Goal: Transaction & Acquisition: Obtain resource

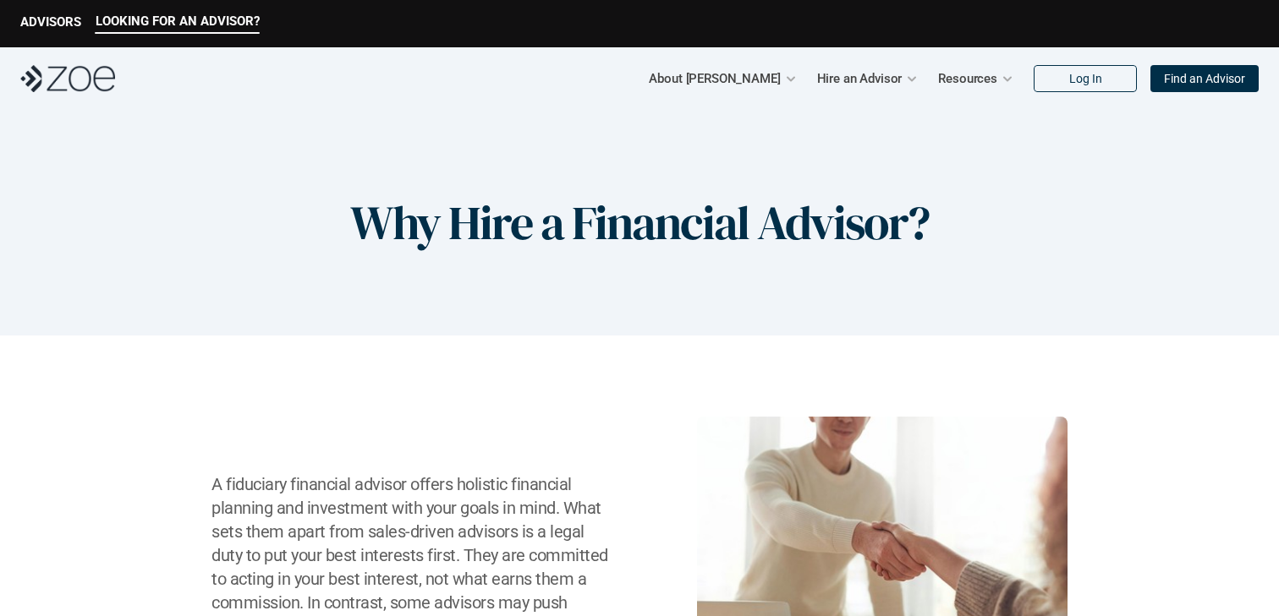
click at [1215, 82] on p "Find an Advisor" at bounding box center [1204, 79] width 81 height 14
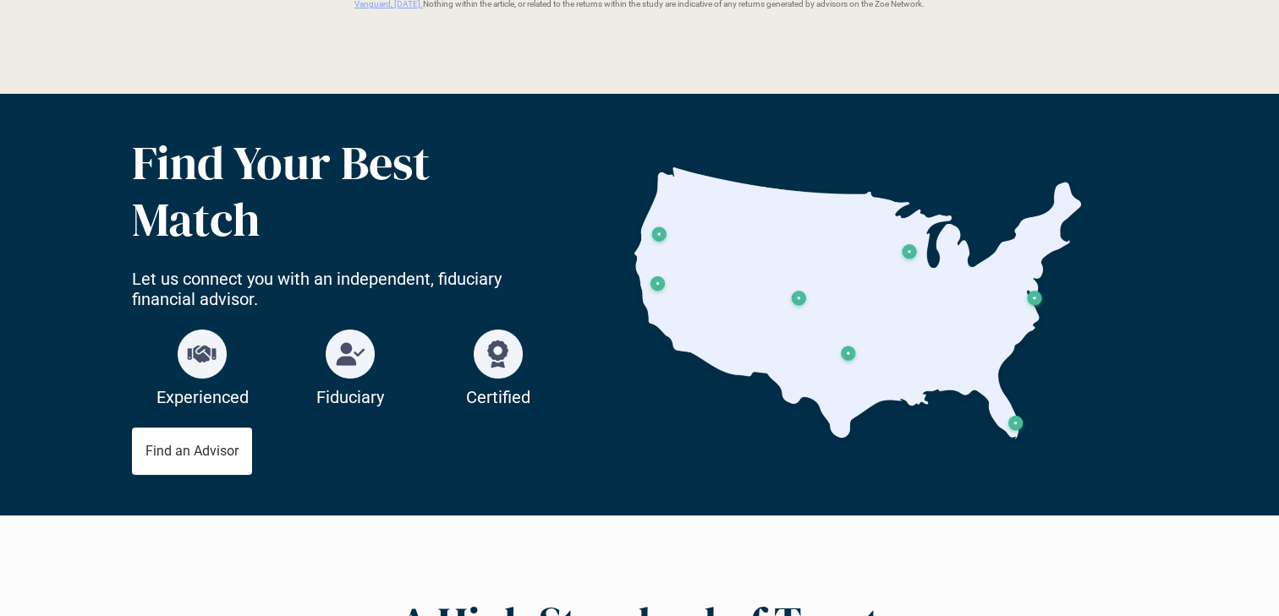
scroll to position [2835, 0]
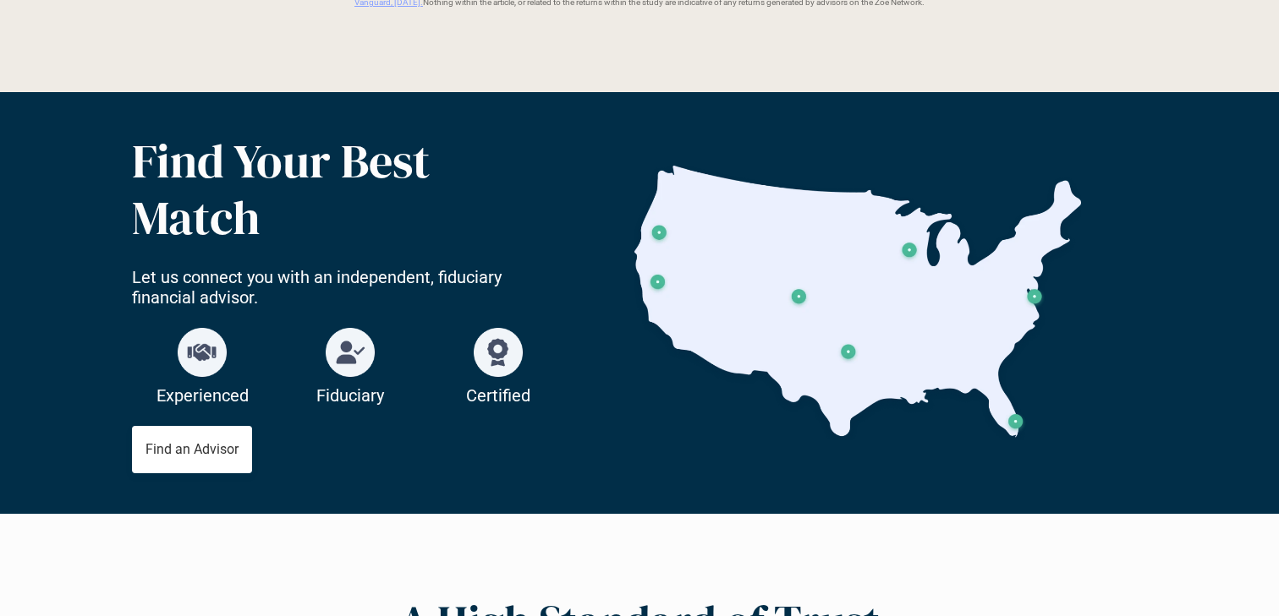
click at [1036, 300] on img at bounding box center [857, 303] width 451 height 275
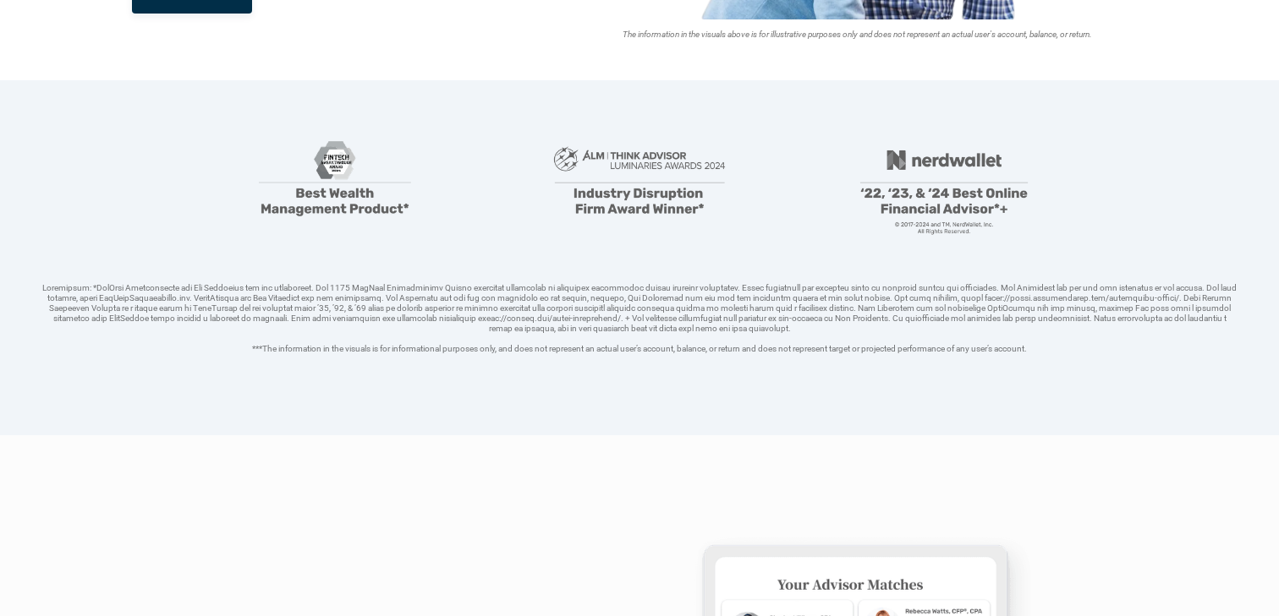
scroll to position [0, 0]
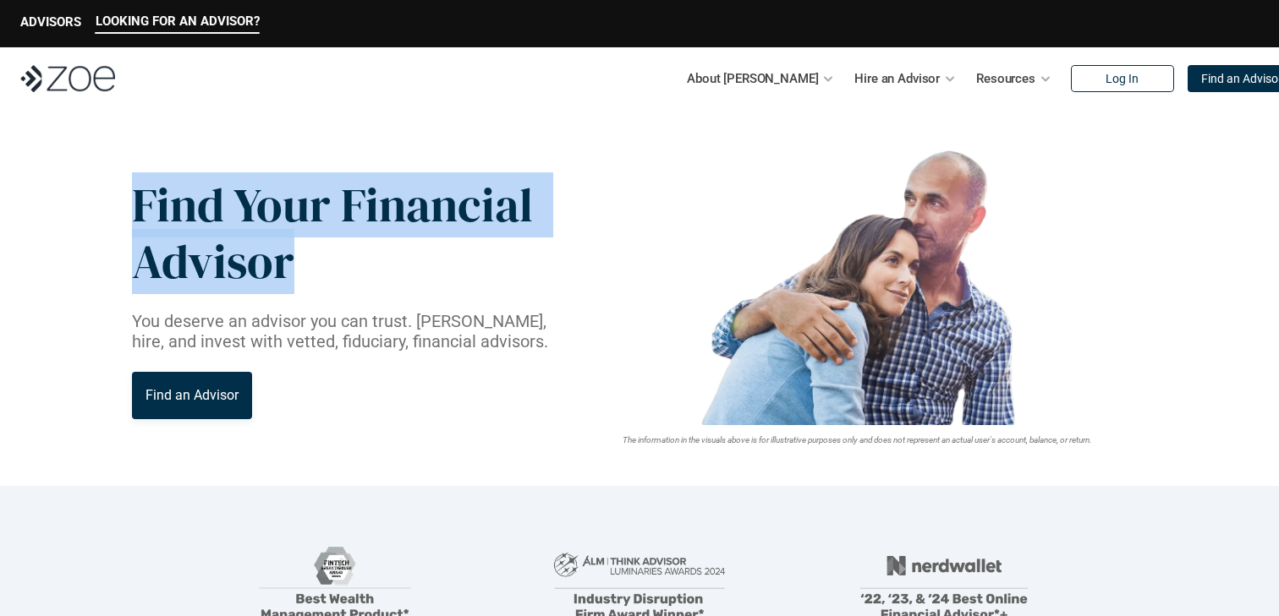
drag, startPoint x: 127, startPoint y: 195, endPoint x: 297, endPoint y: 270, distance: 185.6
click at [297, 270] on header "Find Your Financial Advisor You deserve an advisor you can trust. Find, hire, a…" at bounding box center [639, 298] width 1279 height 376
copy p "Find Your Financial Advisor"
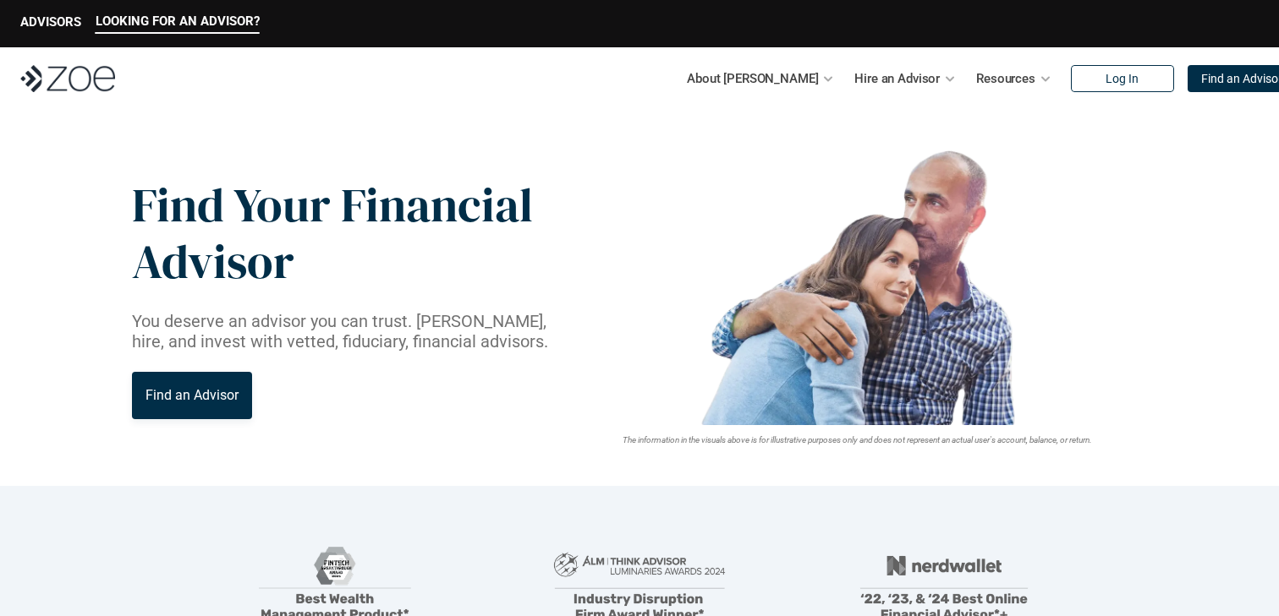
click at [270, 326] on p "You deserve an advisor you can trust. [PERSON_NAME], hire, and invest with vett…" at bounding box center [350, 331] width 436 height 41
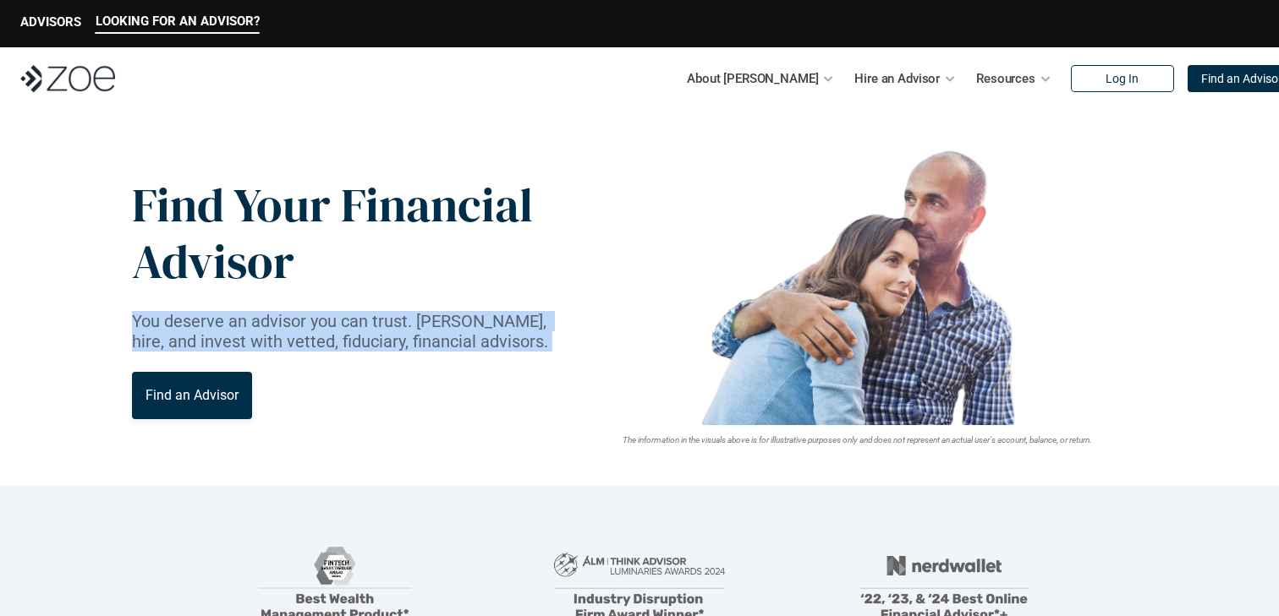
click at [270, 326] on p "You deserve an advisor you can trust. [PERSON_NAME], hire, and invest with vett…" at bounding box center [350, 331] width 436 height 41
copy p "You deserve an advisor you can trust. [PERSON_NAME], hire, and invest with vett…"
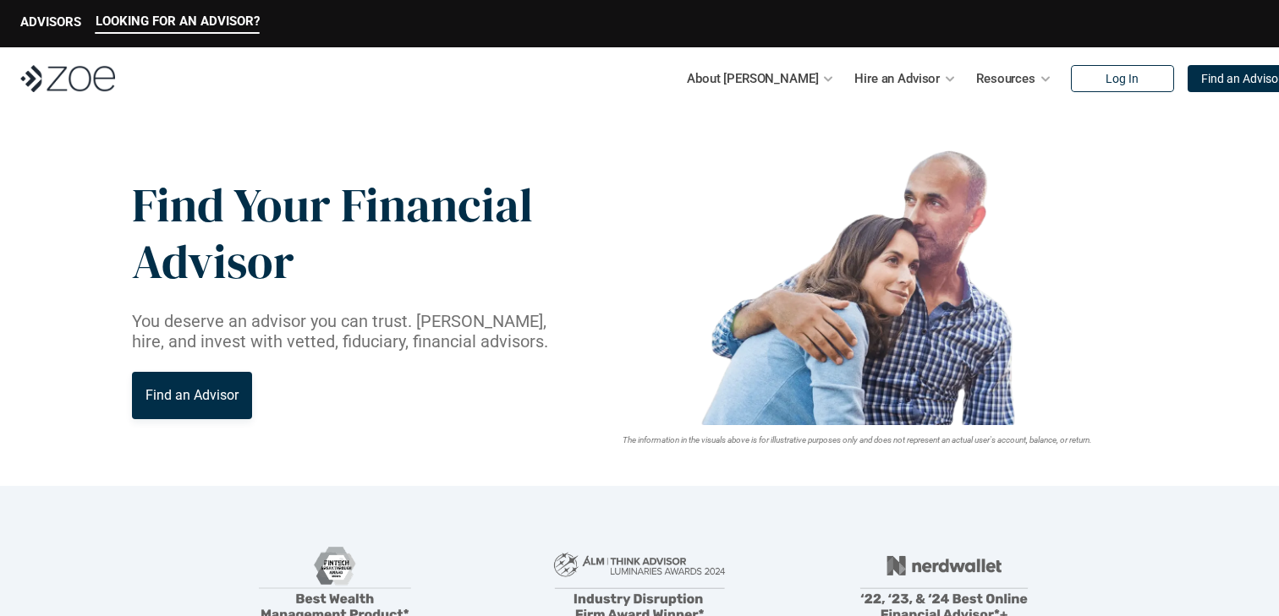
click at [1220, 308] on header "Find Your Financial Advisor You deserve an advisor you can trust. Find, hire, a…" at bounding box center [639, 298] width 1279 height 376
click at [186, 392] on p "Find an Advisor" at bounding box center [191, 395] width 93 height 16
